Goal: Task Accomplishment & Management: Manage account settings

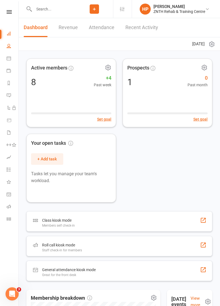
click at [10, 48] on icon at bounding box center [9, 46] width 4 height 4
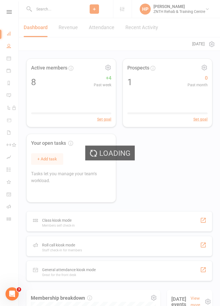
select select "50"
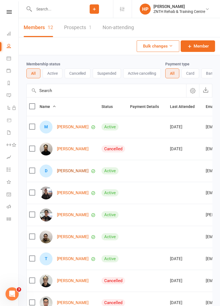
click at [83, 173] on link "[PERSON_NAME]" at bounding box center [73, 171] width 32 height 5
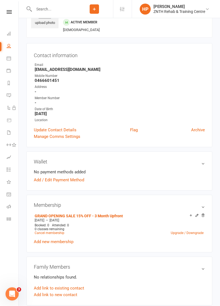
click at [76, 133] on link "Update Contact Details" at bounding box center [55, 130] width 43 height 7
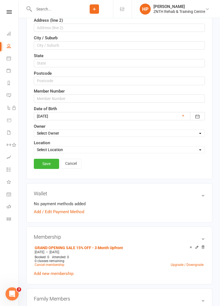
scroll to position [163, 0]
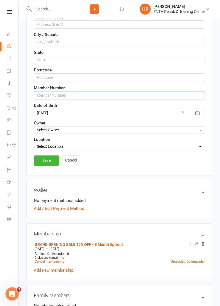
click at [103, 99] on input "text" at bounding box center [119, 95] width 171 height 8
type input "00102"
click at [52, 165] on link "Save" at bounding box center [46, 160] width 25 height 10
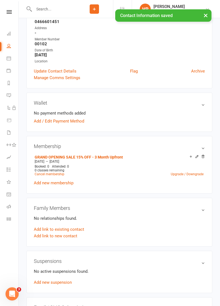
scroll to position [0, 0]
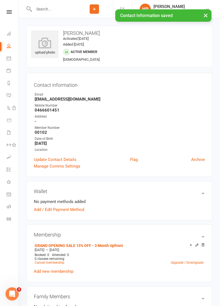
click at [48, 48] on icon at bounding box center [44, 42] width 27 height 11
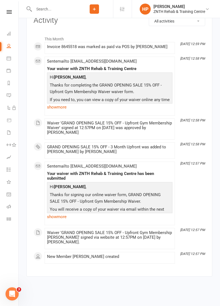
scroll to position [832, 0]
